Goal: Navigation & Orientation: Find specific page/section

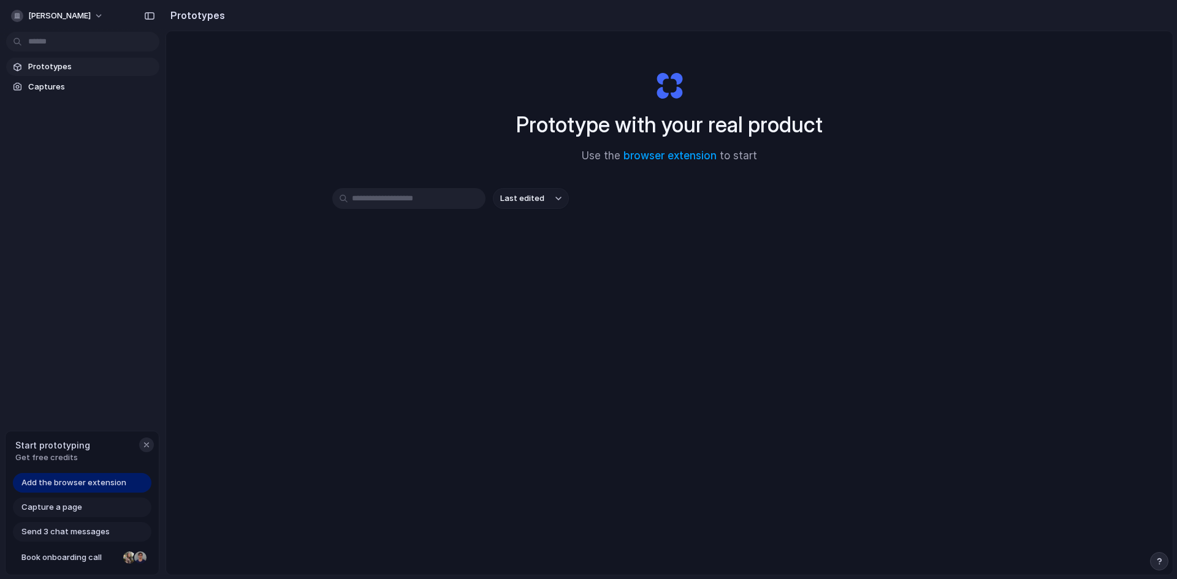
click at [145, 448] on div "button" at bounding box center [147, 445] width 10 height 10
click at [557, 197] on div "button" at bounding box center [558, 198] width 6 height 5
drag, startPoint x: 277, startPoint y: 151, endPoint x: 219, endPoint y: 116, distance: 67.2
click at [273, 150] on div "Last edited Last created Alphabetical" at bounding box center [588, 289] width 1177 height 579
click at [103, 61] on span "Prototypes" at bounding box center [91, 67] width 126 height 12
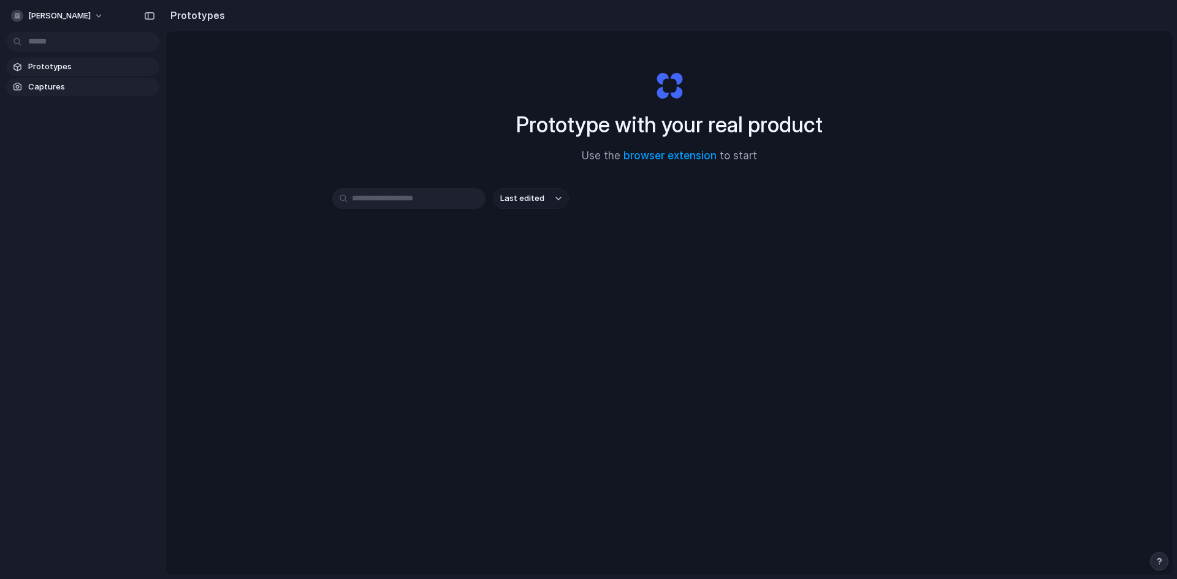
click at [85, 82] on span "Captures" at bounding box center [91, 87] width 126 height 12
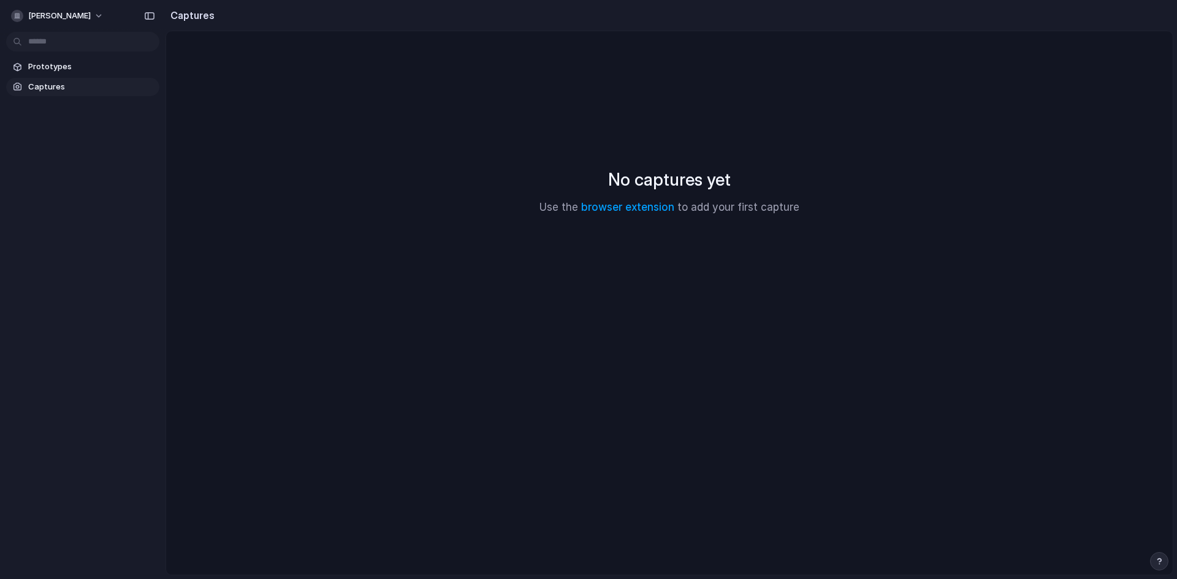
click at [707, 199] on div "No captures yet Use the browser extension to add your first capture" at bounding box center [669, 191] width 977 height 290
click at [51, 63] on span "Prototypes" at bounding box center [91, 67] width 126 height 12
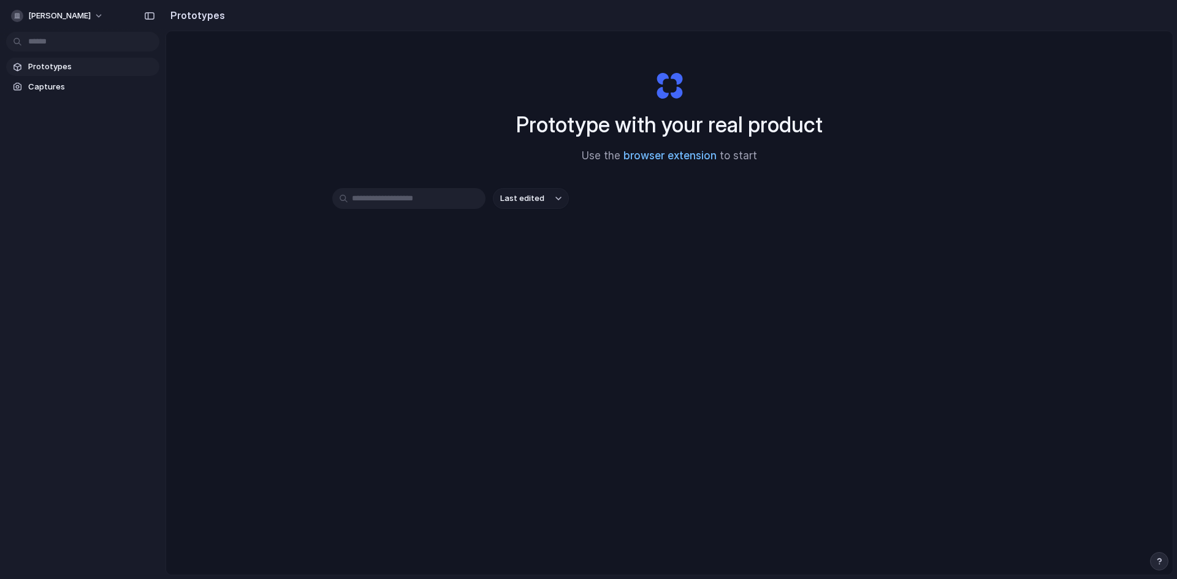
click at [676, 154] on link "browser extension" at bounding box center [670, 156] width 93 height 12
